Goal: Information Seeking & Learning: Stay updated

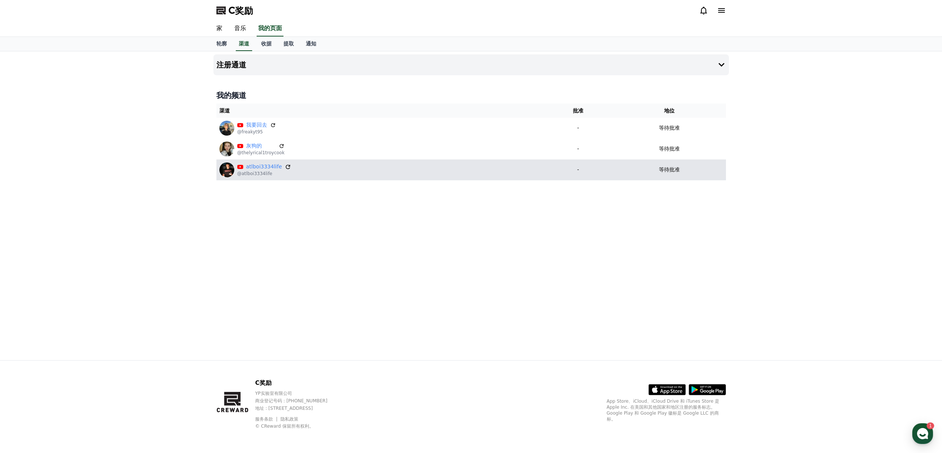
click at [286, 169] on icon at bounding box center [288, 167] width 7 height 7
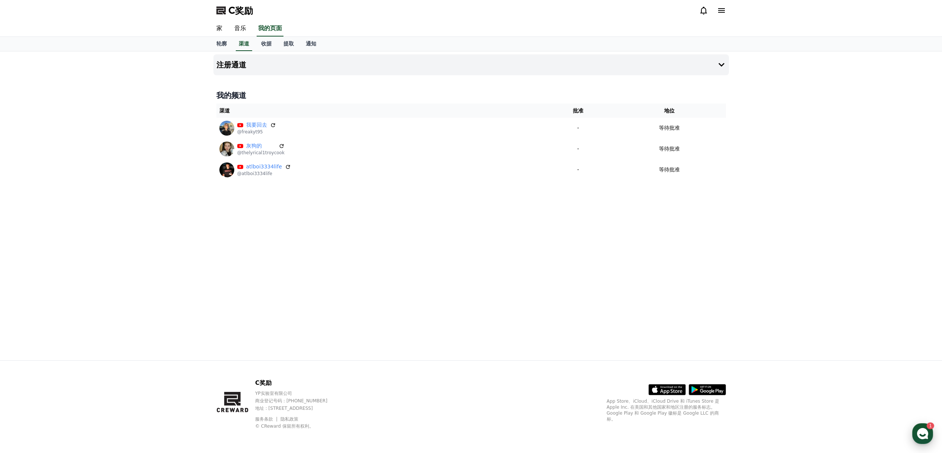
click at [921, 429] on use "button" at bounding box center [922, 433] width 11 height 11
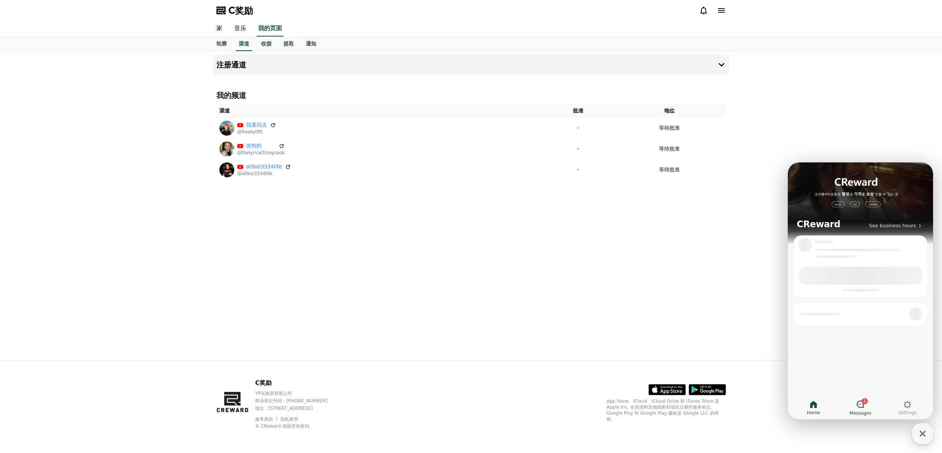
click at [862, 410] on span "Messages" at bounding box center [861, 413] width 22 height 6
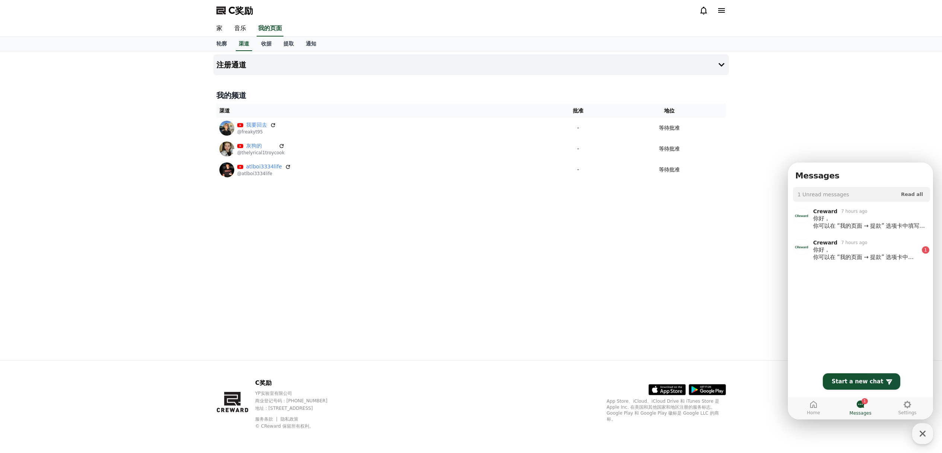
click at [580, 307] on div "注册通道 我的频道 渠道 批准 地位 我要回去 @freakyt95 - 等待批准 灰狗的 @thelyrical1troycook - 等待批准 atlbo…" at bounding box center [470, 205] width 521 height 309
click at [868, 257] on div "你好， 你可以在 “我的页面 → 提款” 选项卡中填写你的提款信息。" at bounding box center [866, 253] width 106 height 15
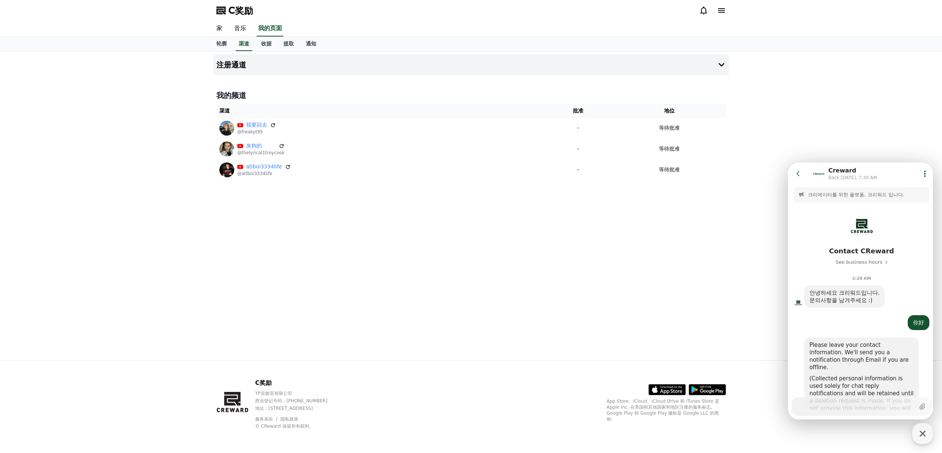
scroll to position [255, 0]
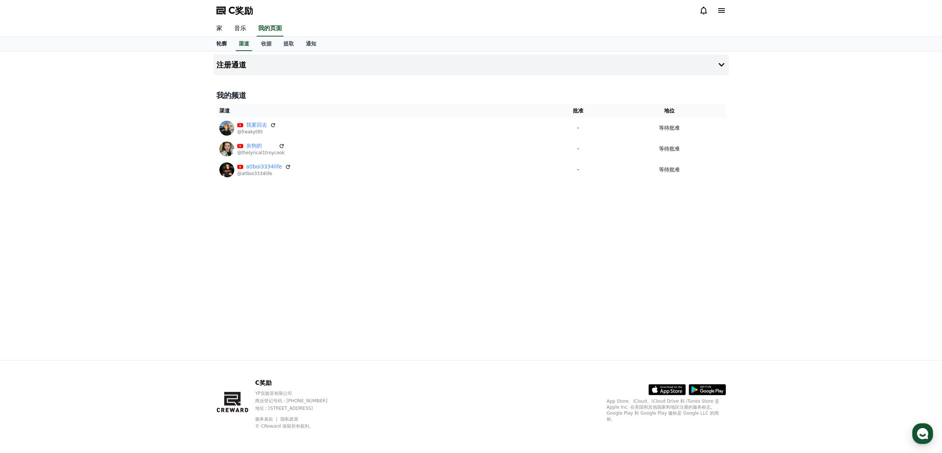
click at [225, 44] on font "轮廓" at bounding box center [221, 44] width 10 height 6
select select "**********"
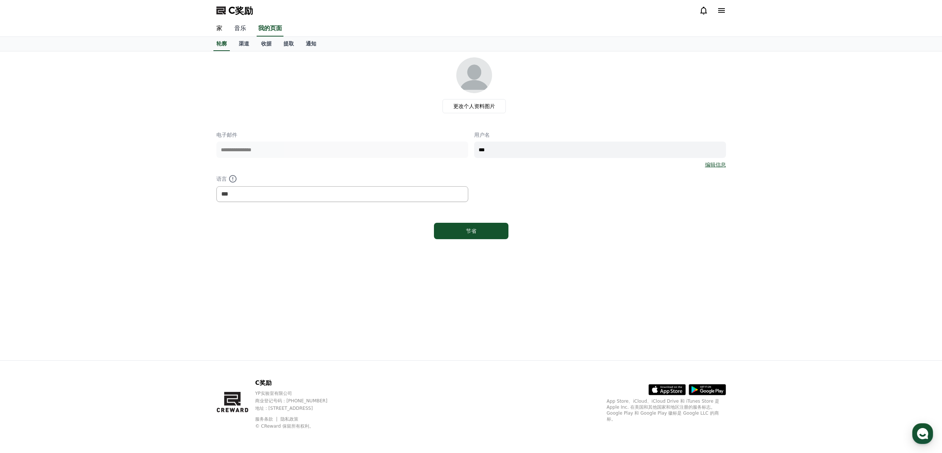
click at [240, 29] on font "音乐" at bounding box center [240, 28] width 12 height 7
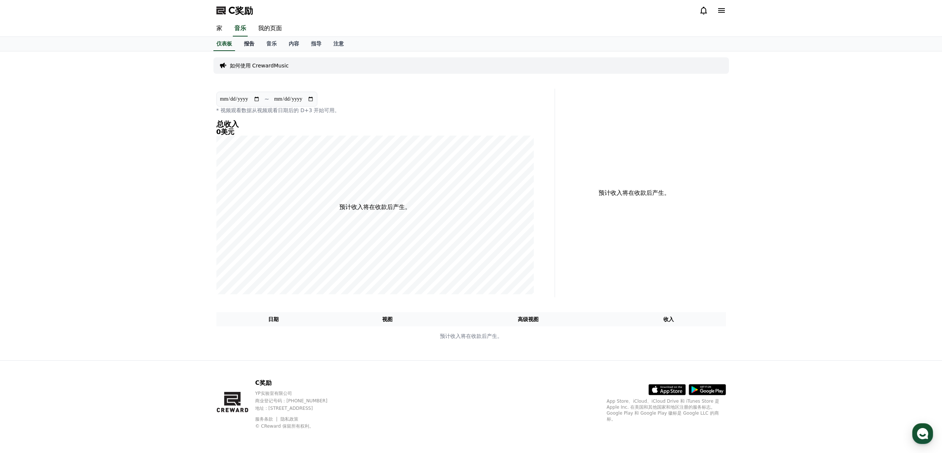
click at [249, 43] on font "报告" at bounding box center [249, 44] width 10 height 6
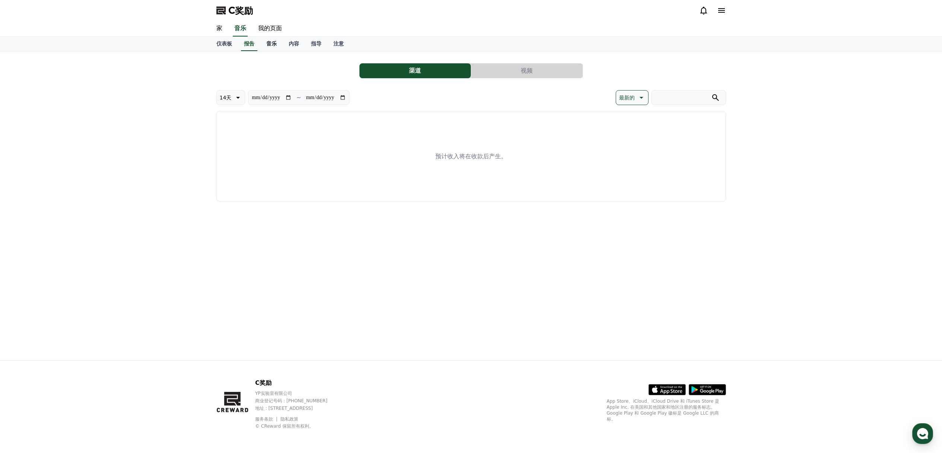
click at [270, 43] on font "音乐" at bounding box center [271, 44] width 10 height 6
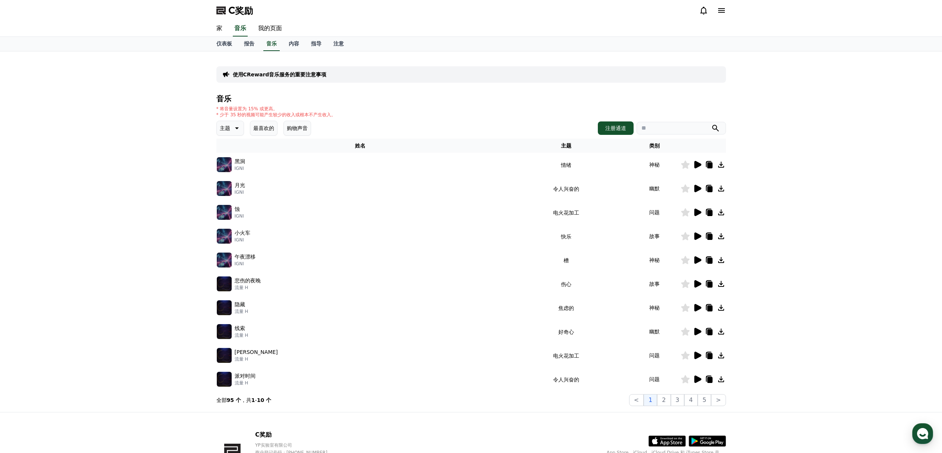
click at [239, 125] on icon at bounding box center [236, 128] width 9 height 9
click at [231, 167] on button "伤心" at bounding box center [226, 166] width 16 height 16
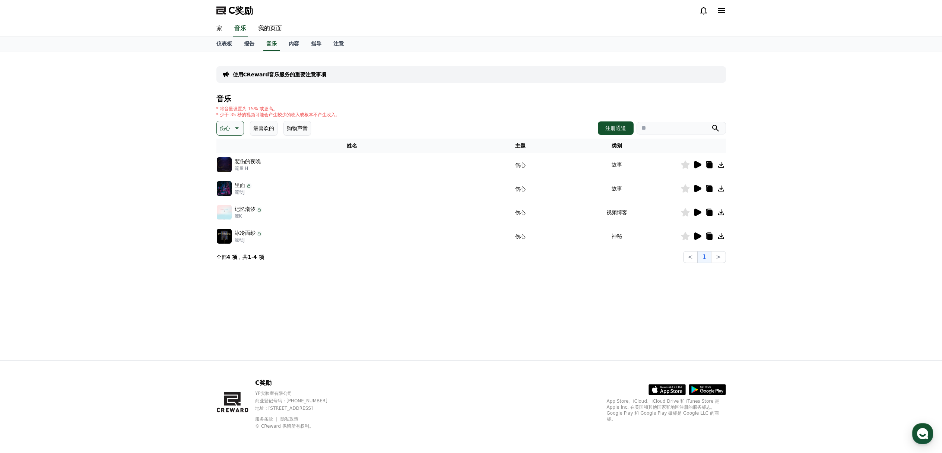
click at [699, 165] on icon at bounding box center [697, 164] width 7 height 7
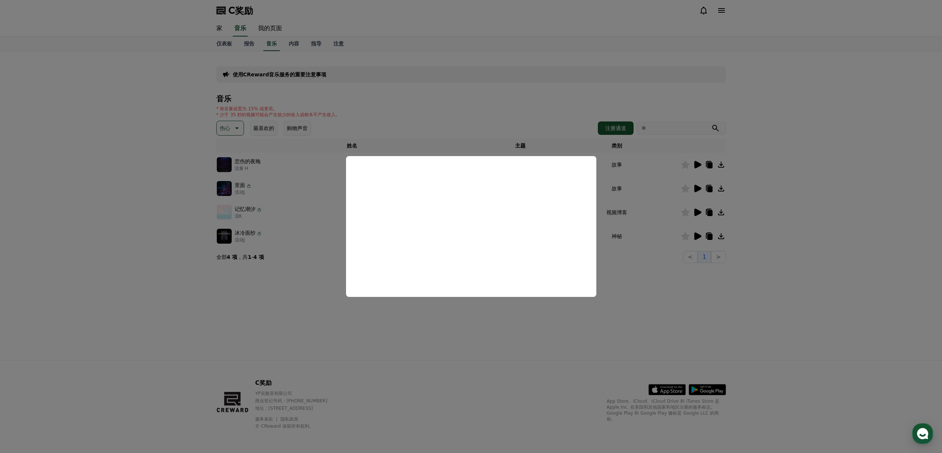
click at [642, 293] on button "close modal" at bounding box center [471, 226] width 942 height 453
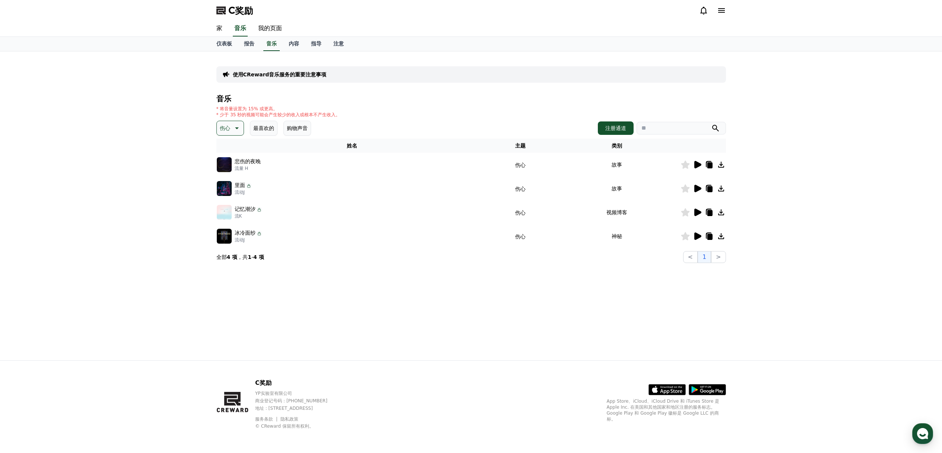
click at [710, 166] on icon at bounding box center [709, 165] width 5 height 6
click at [761, 168] on div "使用CReward音乐服务的重要注意事项 音乐 * 将音量设置为 15% 或更高。 * 少于 35 秒的视频可能会产生较少的收入或根本不产生收入。 伤心 最喜…" at bounding box center [471, 205] width 942 height 309
click at [338, 45] on font "注意" at bounding box center [338, 44] width 10 height 6
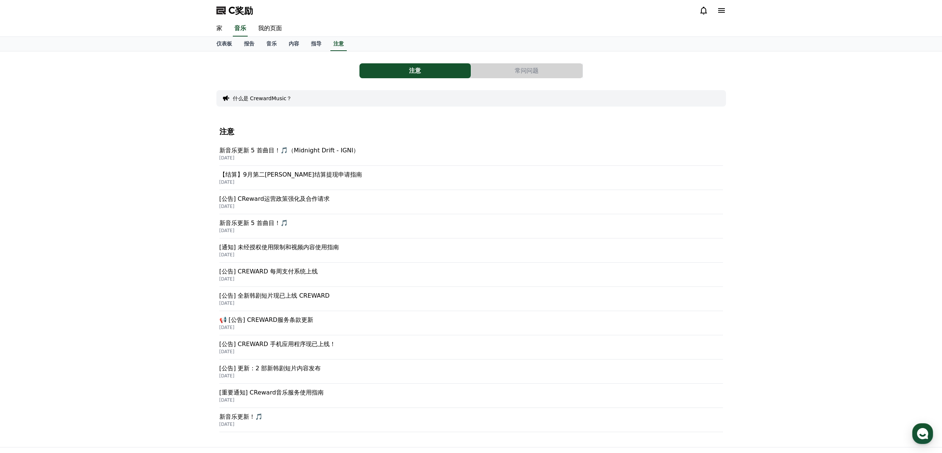
click at [281, 198] on font "[公告] CReward运营政策强化及合作请求" at bounding box center [274, 198] width 110 height 7
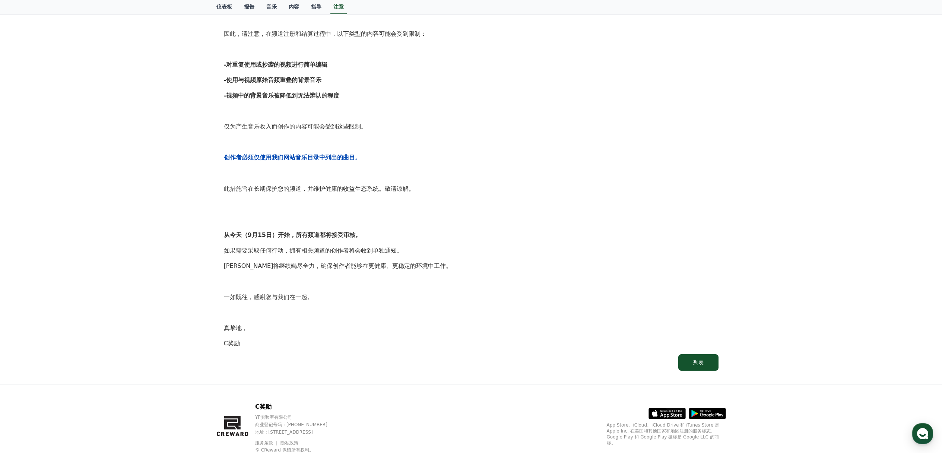
scroll to position [232, 0]
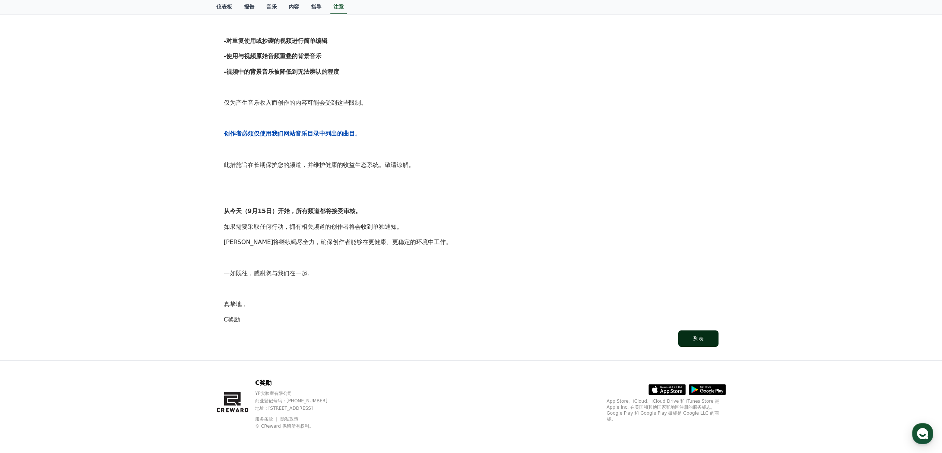
click at [697, 340] on font "列表" at bounding box center [698, 339] width 10 height 6
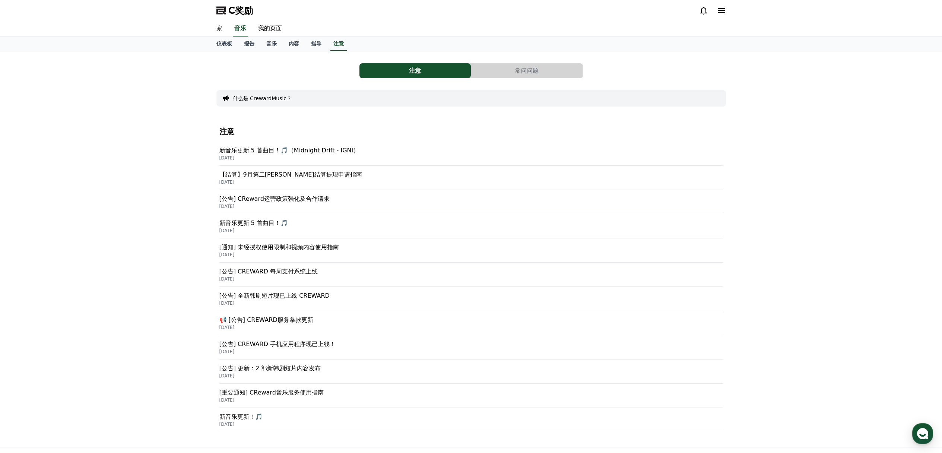
click at [264, 270] on font "[公告] CREWARD 每周支付系统上线" at bounding box center [268, 271] width 98 height 7
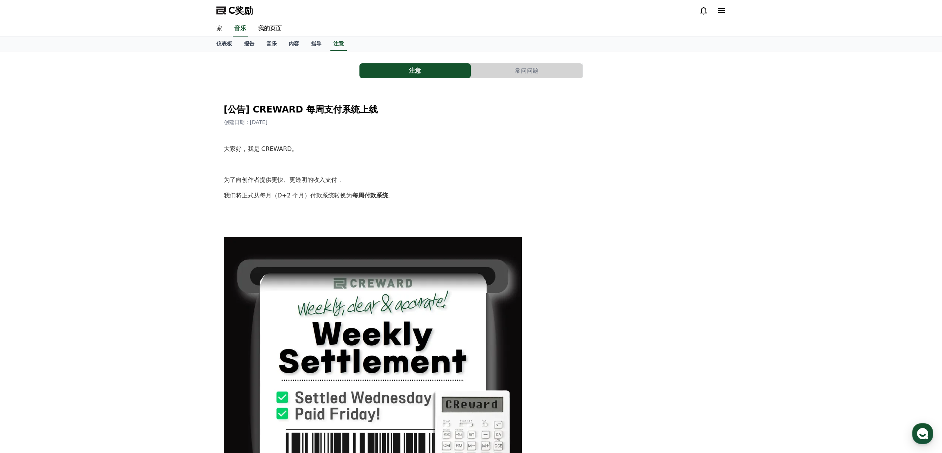
drag, startPoint x: 262, startPoint y: 147, endPoint x: 308, endPoint y: 149, distance: 46.2
click at [308, 149] on p "大家好，我是 CREWARD。" at bounding box center [471, 149] width 495 height 10
click at [311, 148] on p "大家好，我是 CREWARD。" at bounding box center [471, 149] width 495 height 10
drag, startPoint x: 262, startPoint y: 149, endPoint x: 288, endPoint y: 148, distance: 25.3
click at [288, 148] on font "大家好，我是 CREWARD。" at bounding box center [261, 148] width 74 height 7
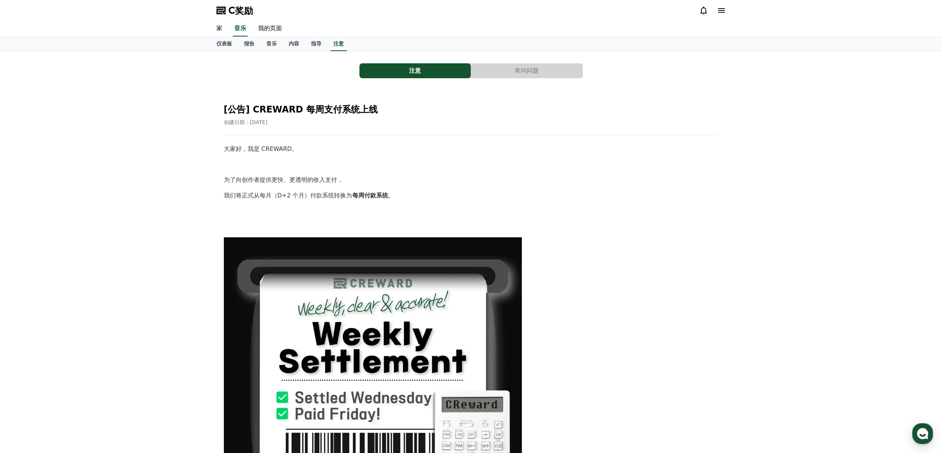
copy font "CREWARD"
